Goal: Task Accomplishment & Management: Manage account settings

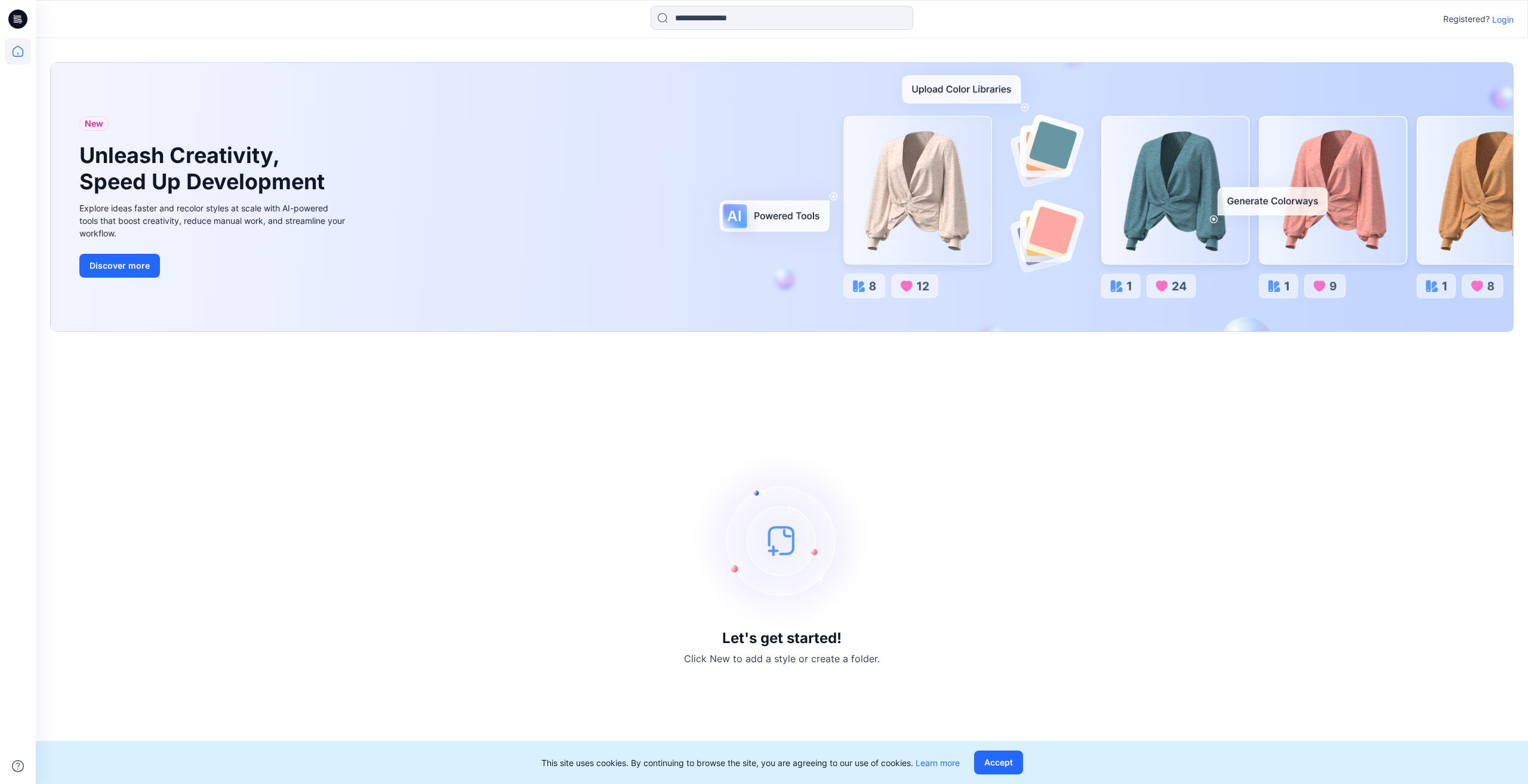
click at [1498, 19] on p "Login" at bounding box center [1502, 19] width 21 height 13
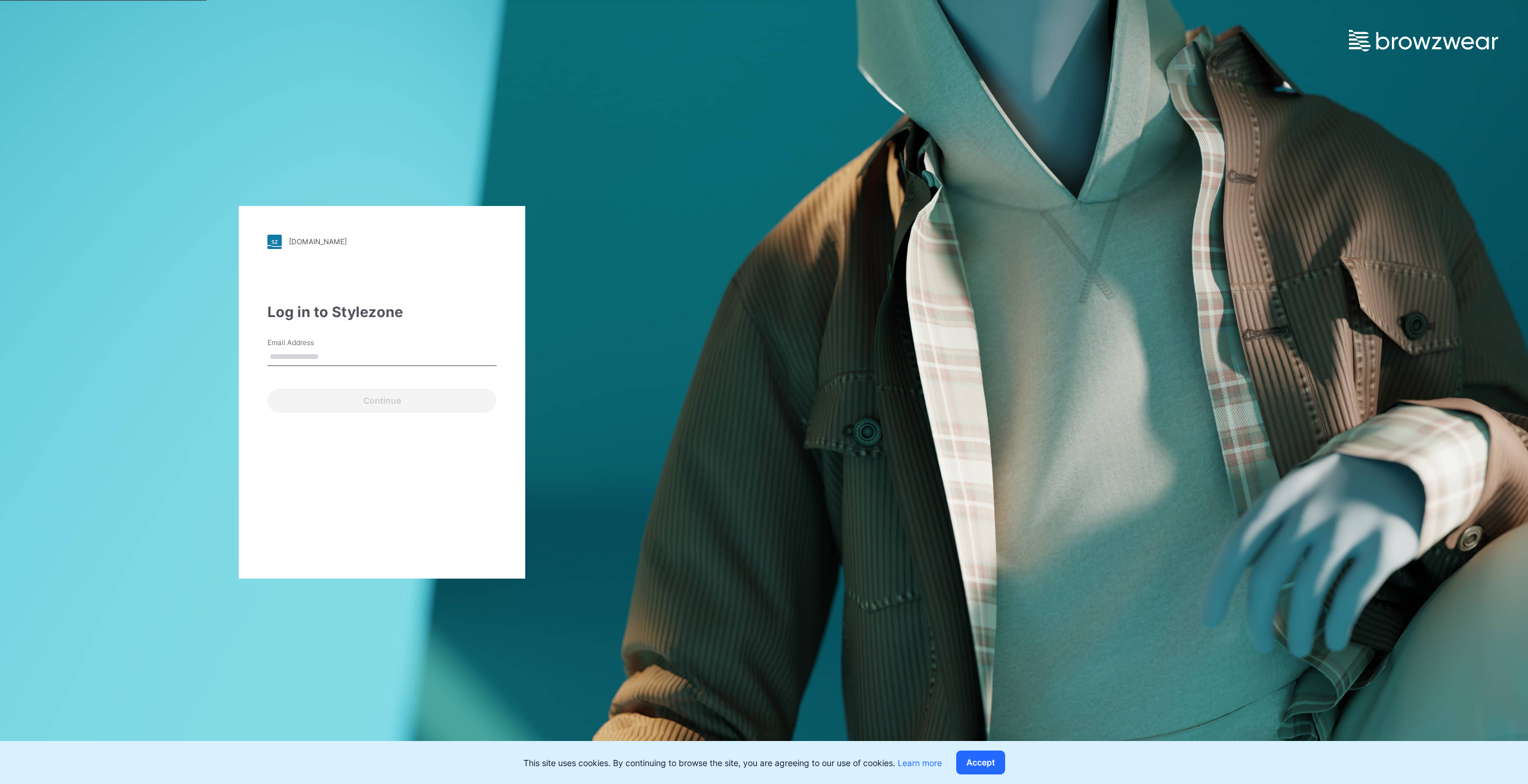
type input "**********"
click at [375, 401] on button "Continue" at bounding box center [382, 400] width 229 height 24
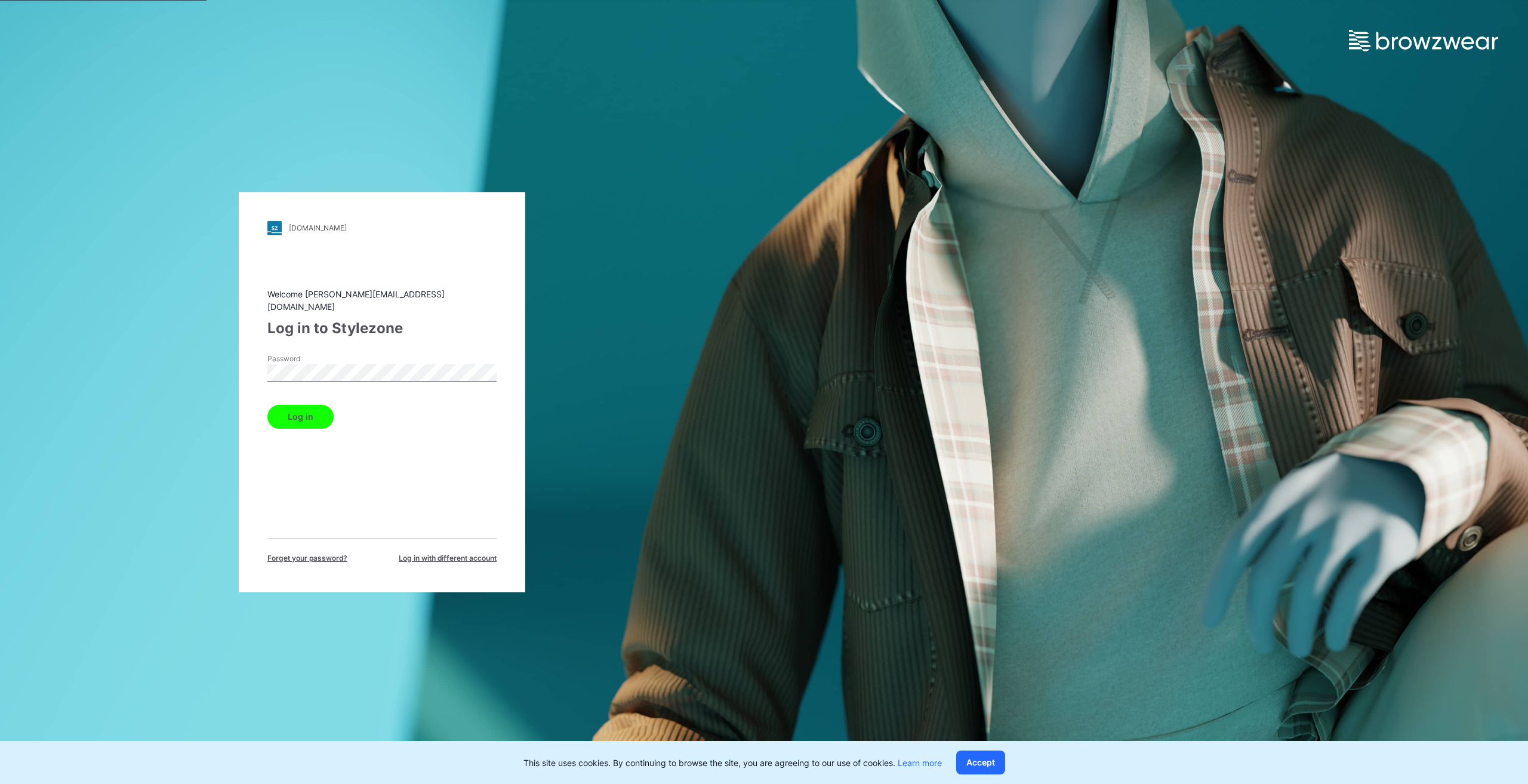
click at [300, 408] on button "Log in" at bounding box center [300, 416] width 66 height 24
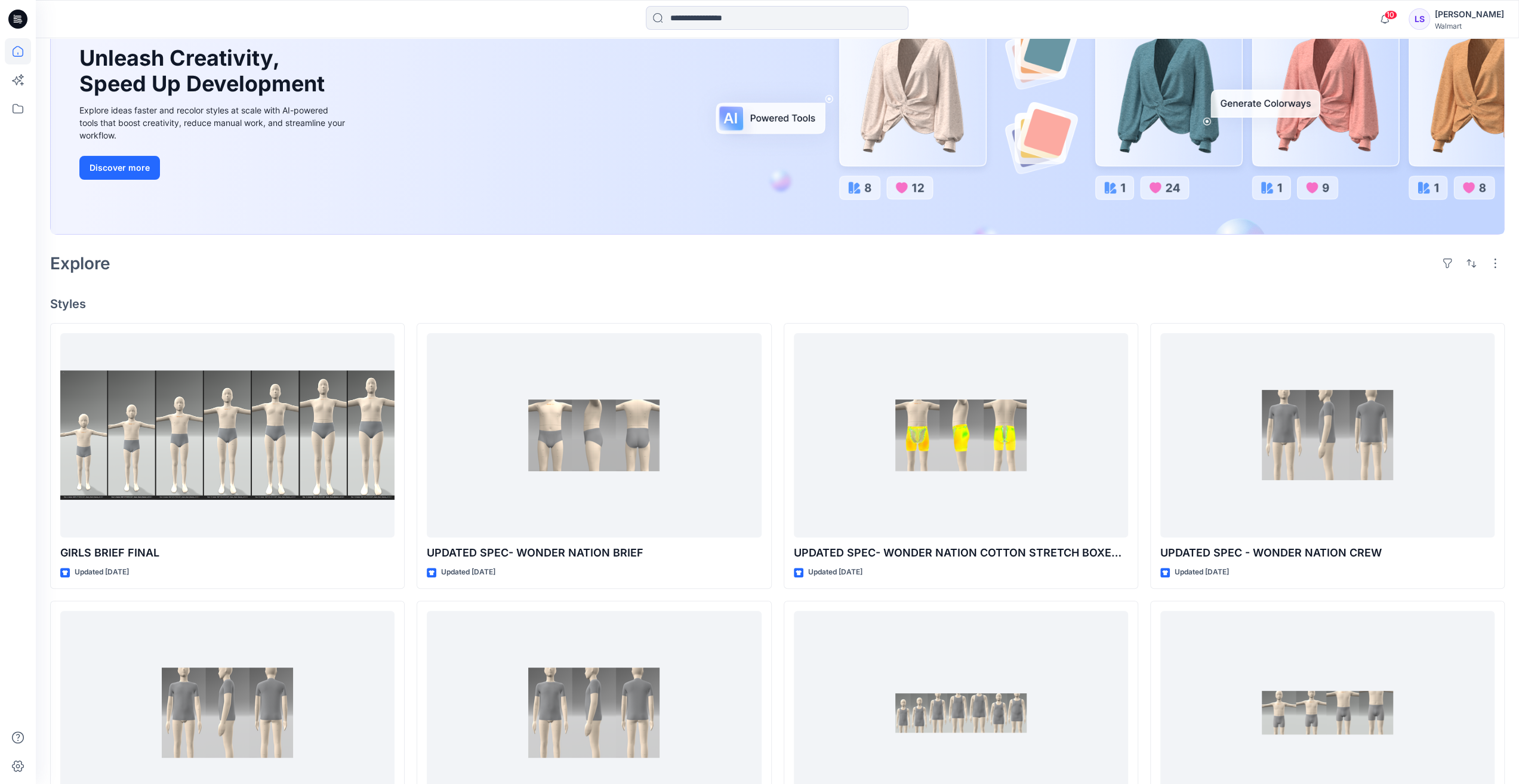
scroll to position [239, 0]
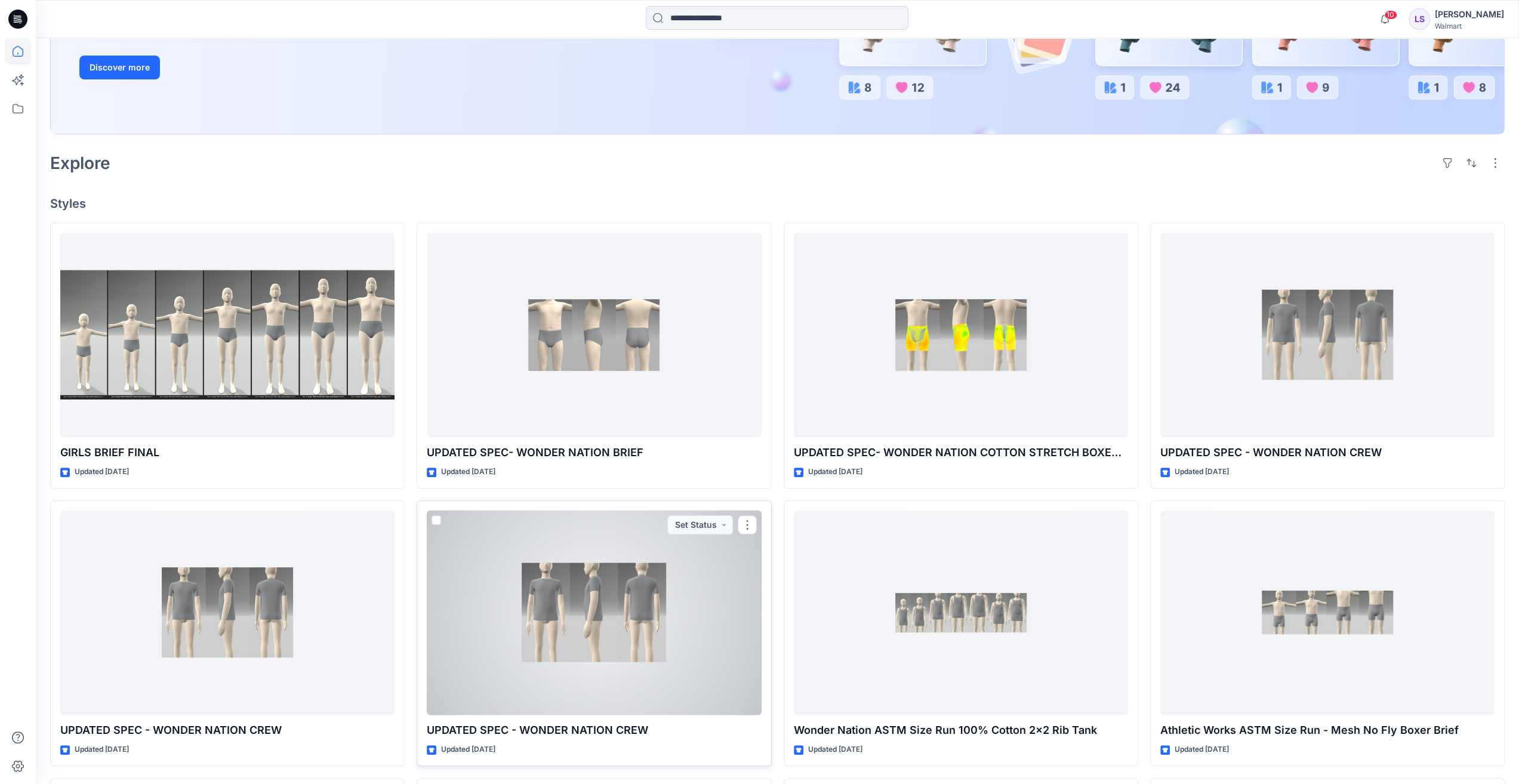
click at [574, 636] on div at bounding box center [594, 613] width 334 height 205
